Goal: Task Accomplishment & Management: Use online tool/utility

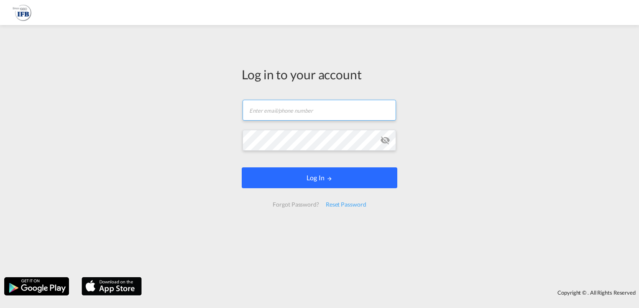
type input "[EMAIL_ADDRESS][PERSON_NAME][DOMAIN_NAME]"
click at [300, 175] on button "Log In" at bounding box center [319, 178] width 155 height 21
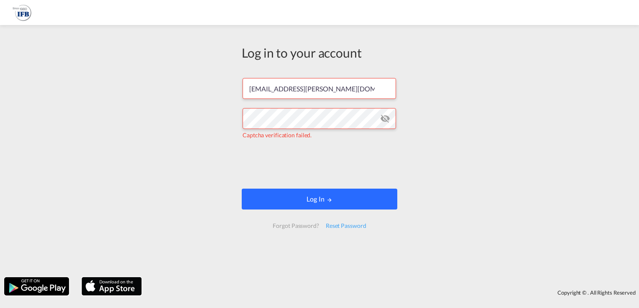
click at [322, 198] on button "Log In" at bounding box center [319, 199] width 155 height 21
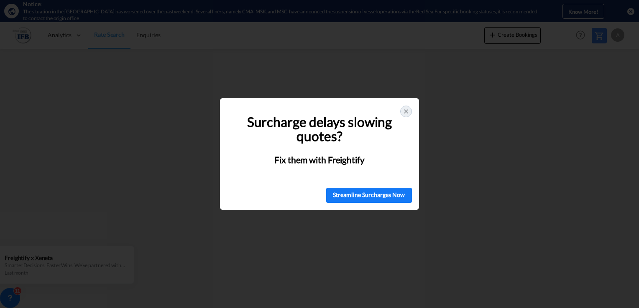
click at [405, 112] on icon at bounding box center [405, 111] width 3 height 3
